Goal: Task Accomplishment & Management: Use online tool/utility

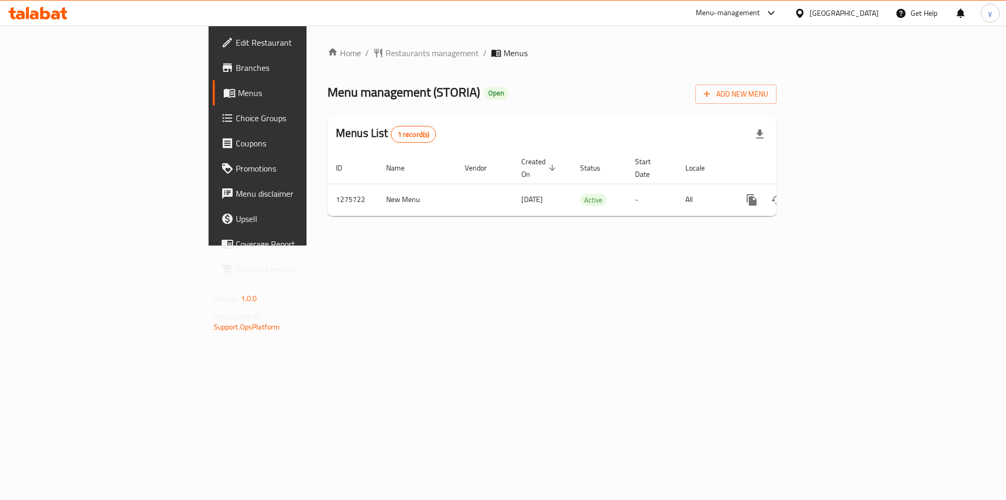
click at [236, 118] on span "Choice Groups" at bounding box center [302, 118] width 133 height 13
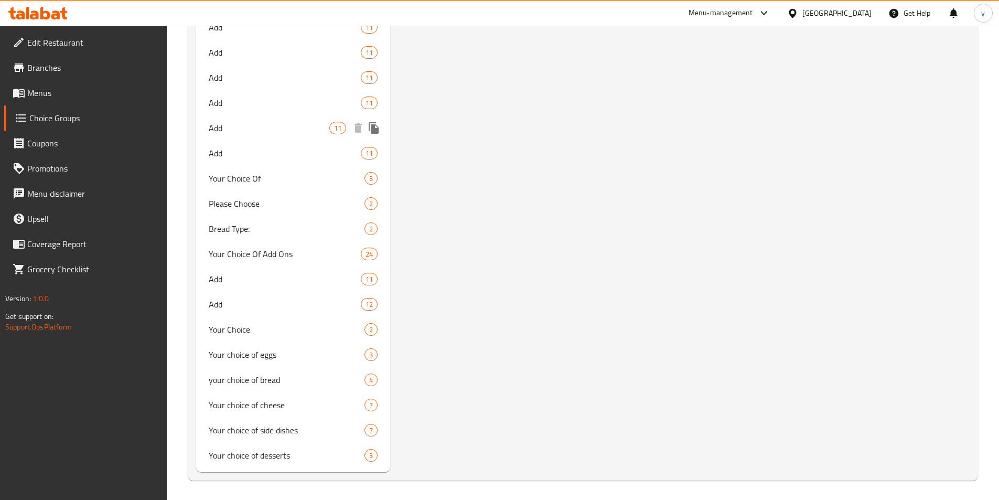
scroll to position [2334, 0]
click at [270, 381] on span "your choice of bread" at bounding box center [271, 378] width 125 height 13
type input "your choice of bread"
type input "اختيارك من الخبز"
type input "1"
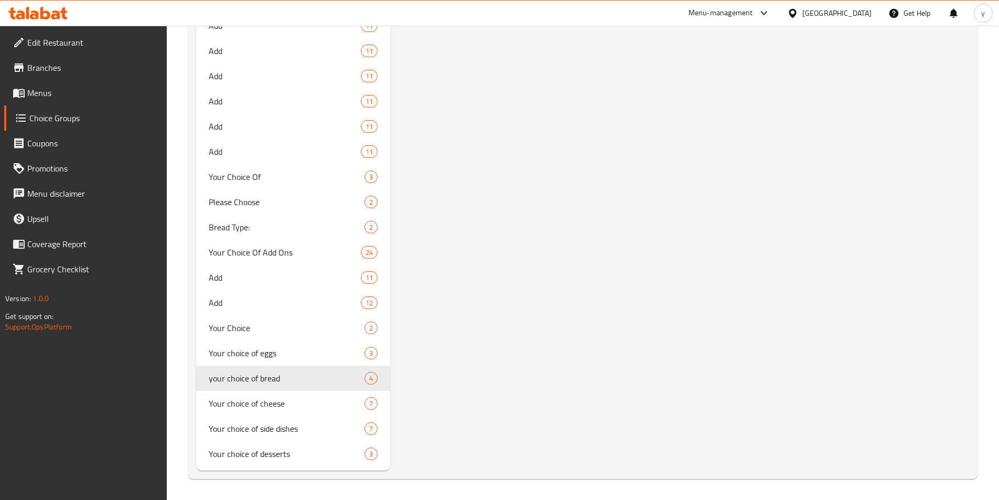
type input "2"
click at [263, 353] on span "Your choice of eggs" at bounding box center [271, 353] width 125 height 13
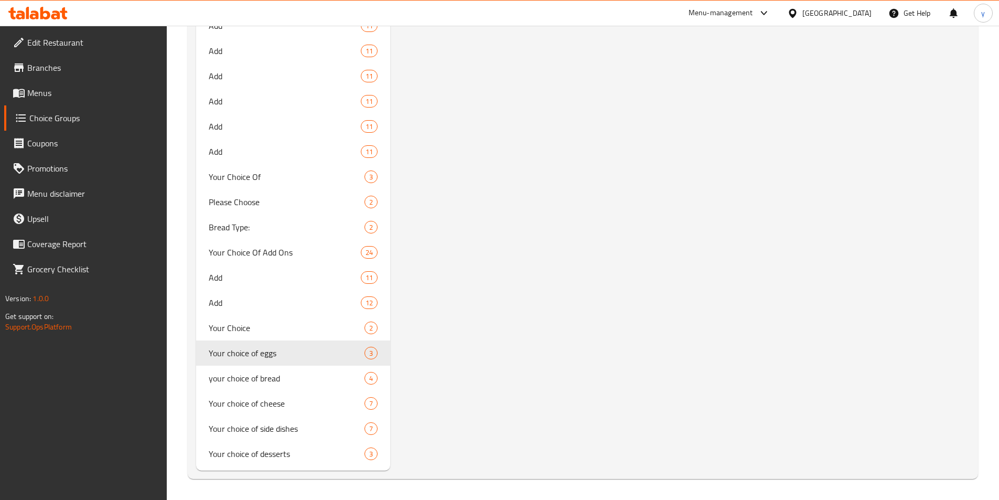
type input "Your choice of eggs"
type input "اختيارك من البيض"
type input "1"
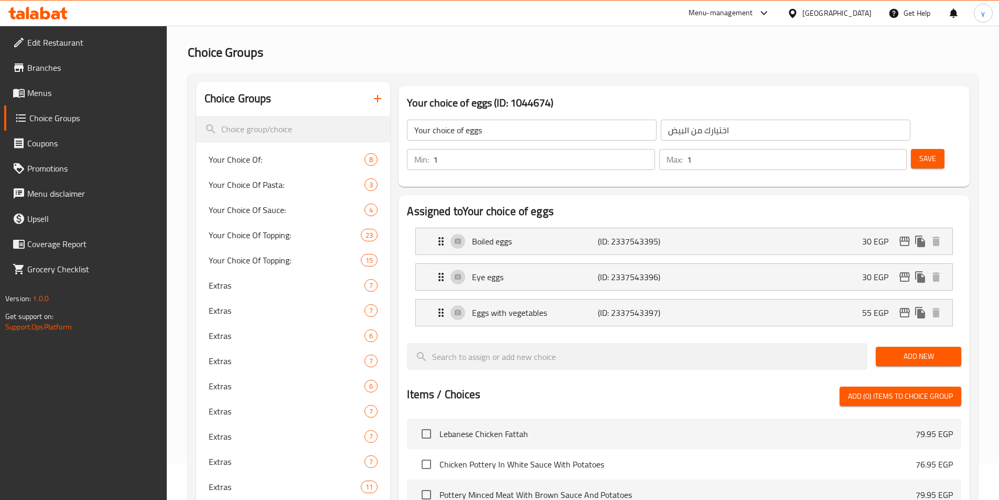
scroll to position [0, 0]
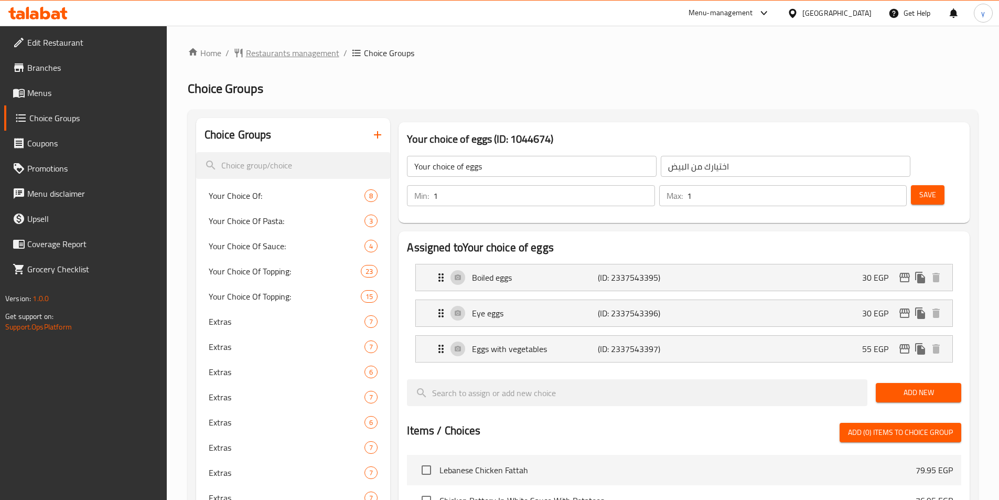
click at [268, 56] on span "Restaurants management" at bounding box center [292, 53] width 93 height 13
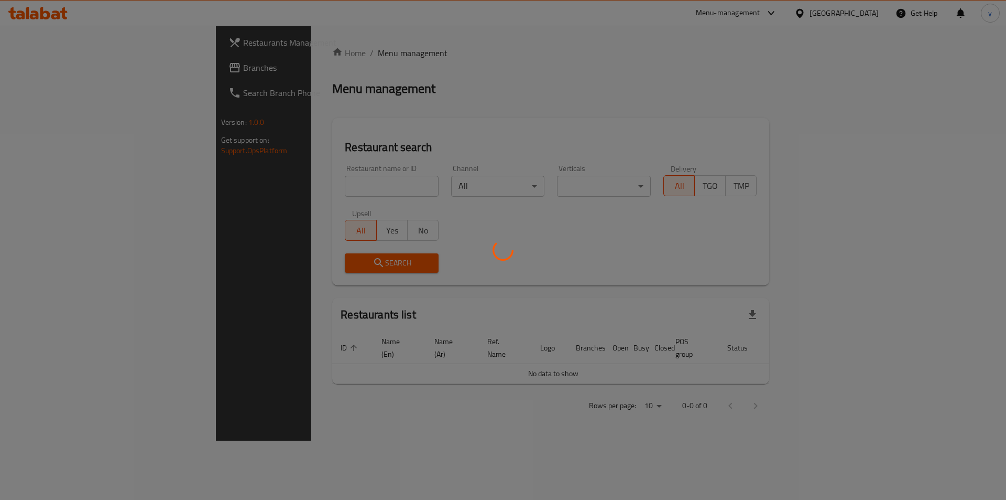
click at [56, 57] on div at bounding box center [503, 250] width 1006 height 500
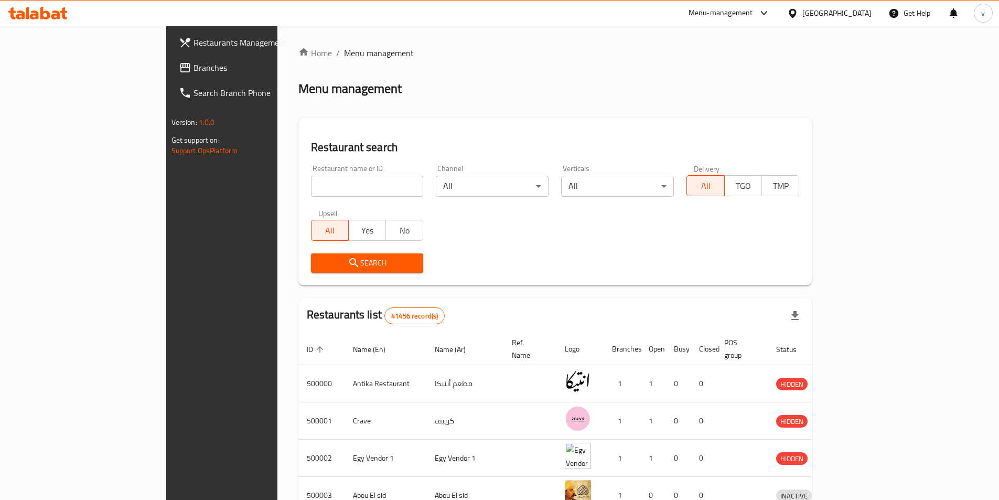
click at [193, 61] on span "Branches" at bounding box center [258, 67] width 131 height 13
